Goal: Task Accomplishment & Management: Manage account settings

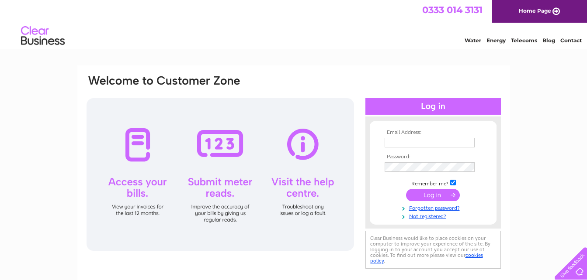
type input "[EMAIL_ADDRESS][DOMAIN_NAME]"
click at [437, 195] on input "submit" at bounding box center [433, 195] width 54 height 12
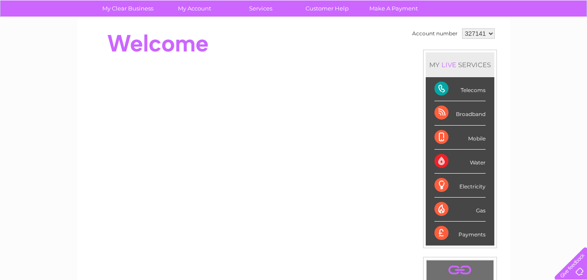
scroll to position [70, 0]
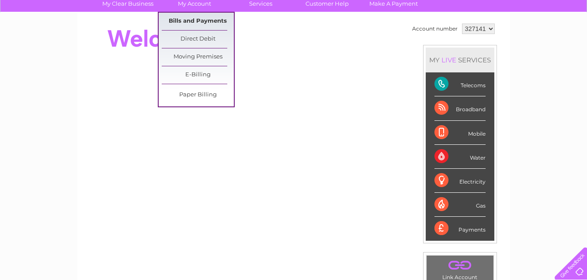
click at [199, 20] on link "Bills and Payments" at bounding box center [198, 21] width 72 height 17
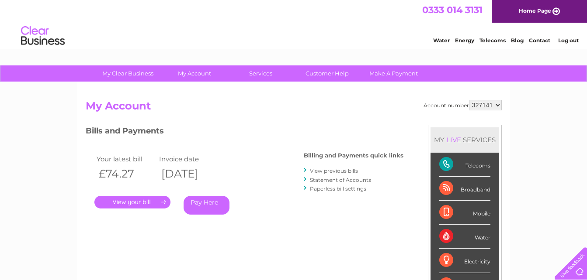
click at [145, 206] on link "." at bounding box center [132, 202] width 76 height 13
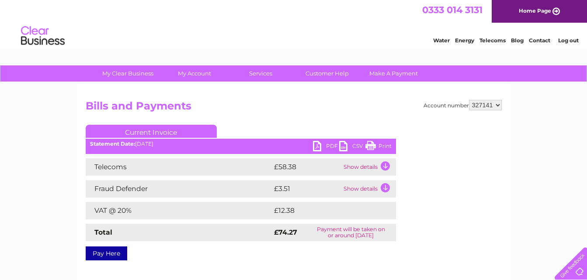
click at [318, 144] on link "PDF" at bounding box center [326, 147] width 26 height 13
